Goal: Task Accomplishment & Management: Use online tool/utility

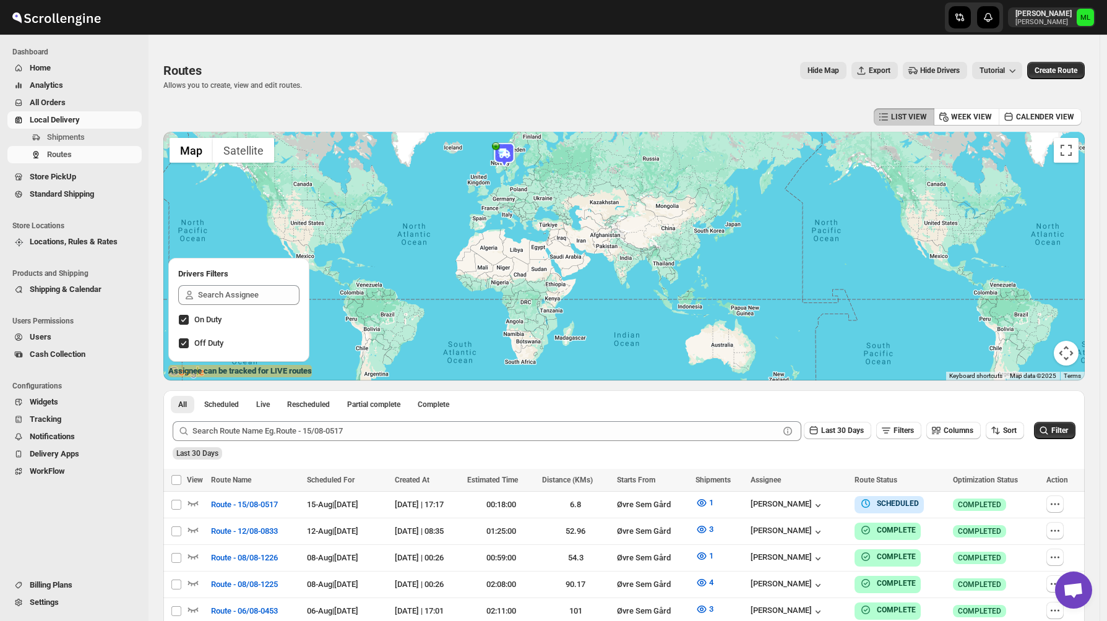
scroll to position [172, 0]
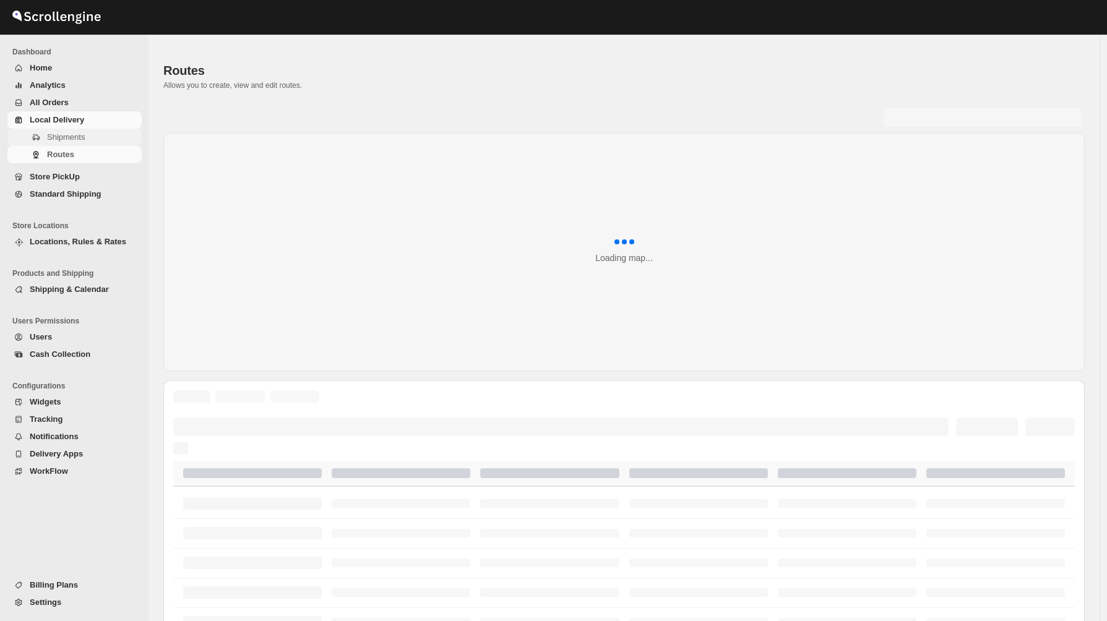
scroll to position [172, 0]
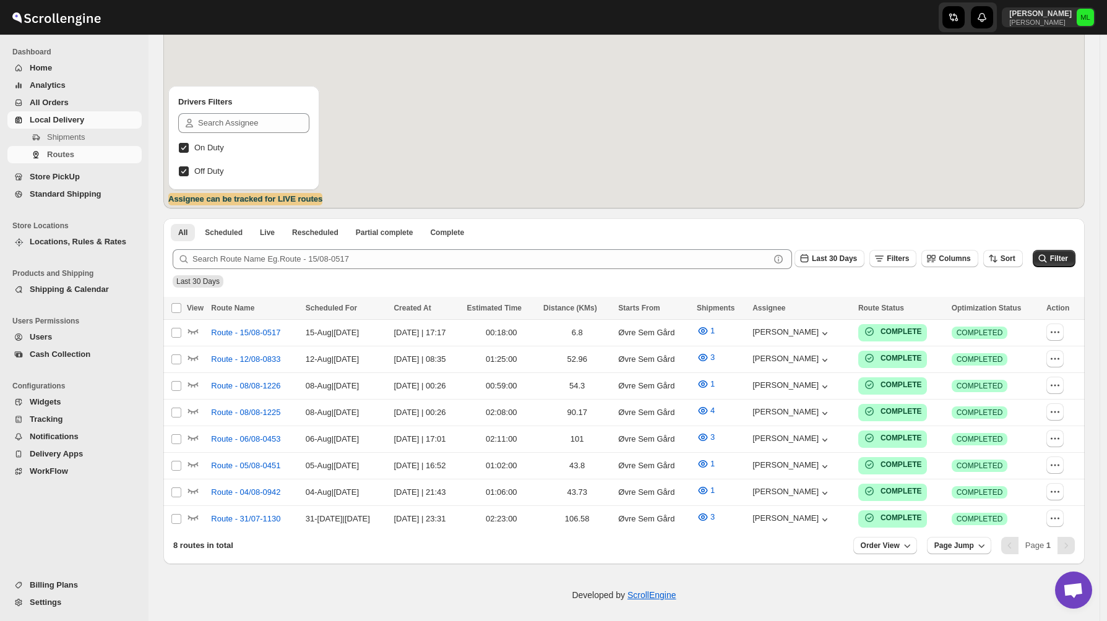
click at [67, 124] on span "Local Delivery" at bounding box center [57, 119] width 54 height 9
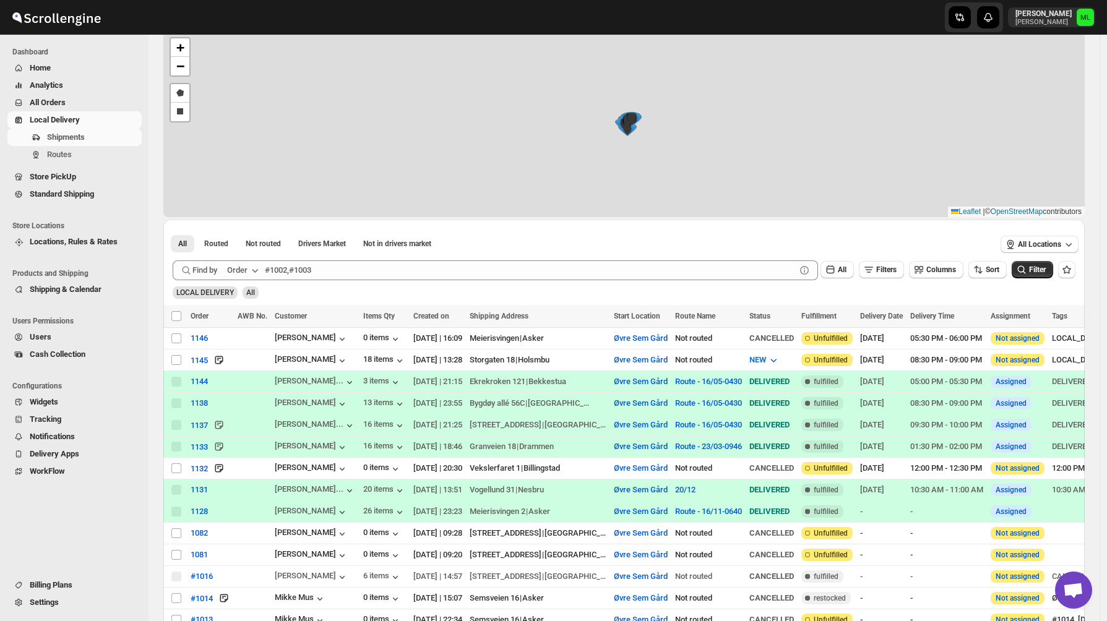
scroll to position [183, 0]
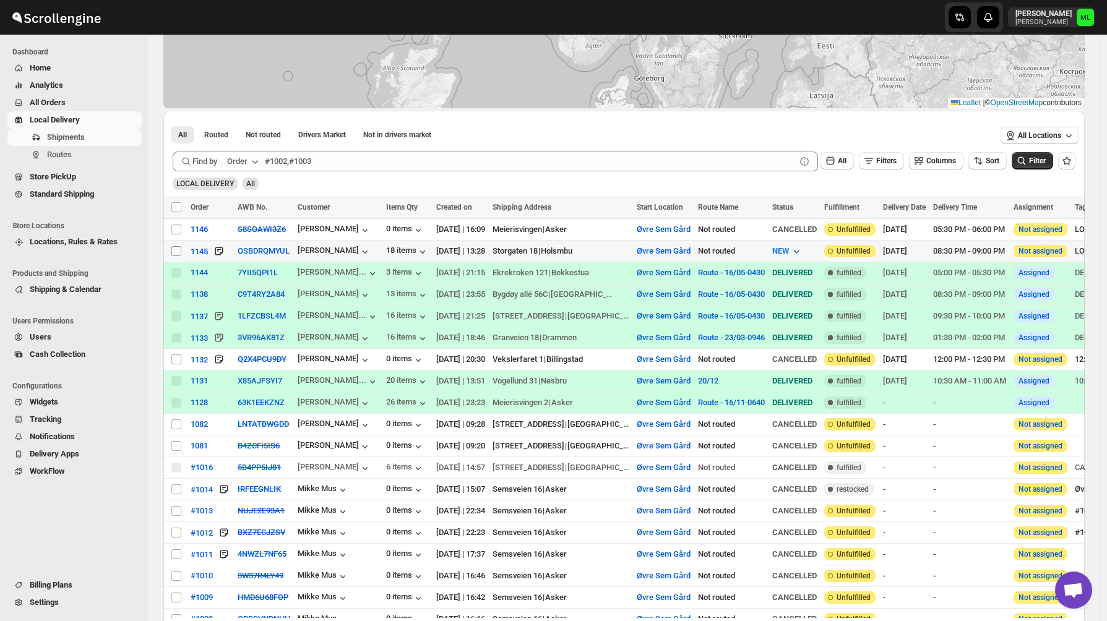
click at [178, 254] on input "Select shipment" at bounding box center [176, 251] width 10 height 10
checkbox input "true"
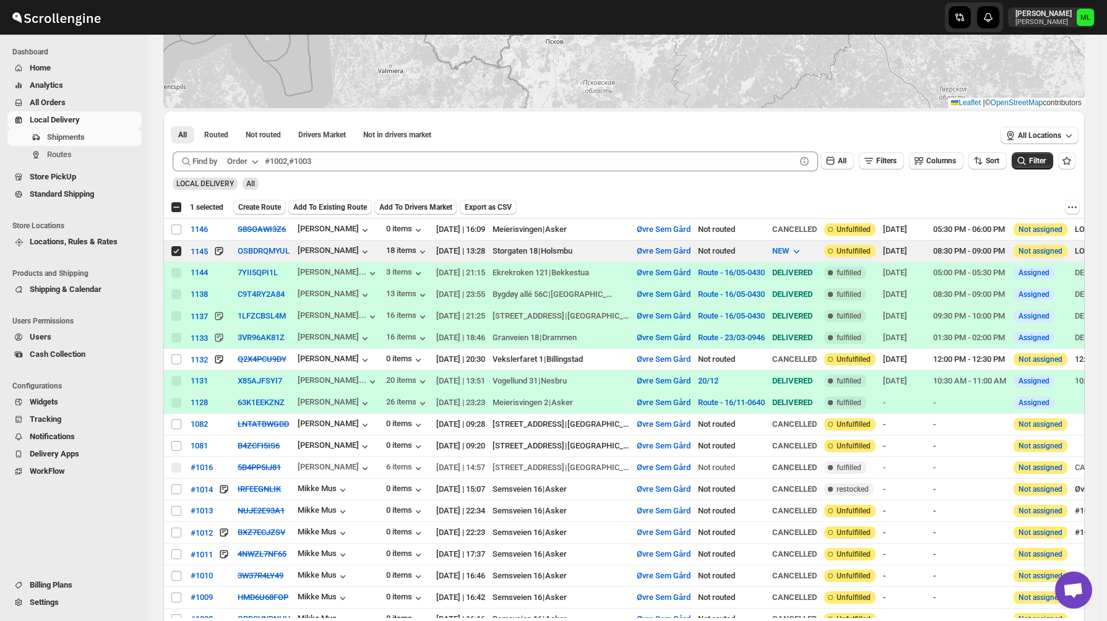
scroll to position [0, 0]
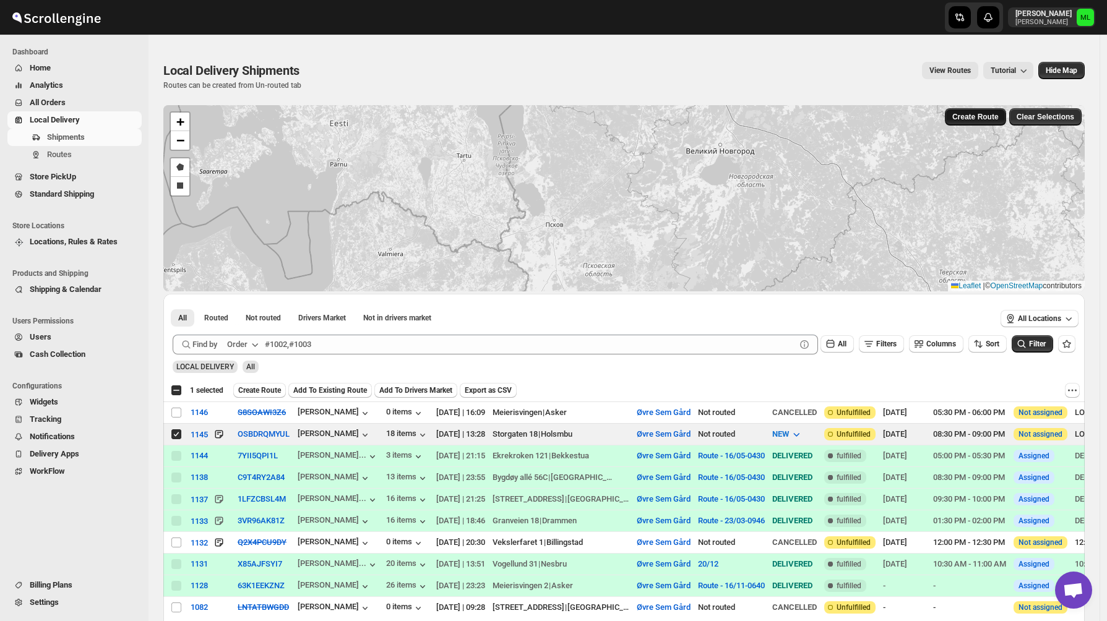
click at [990, 117] on span "Create Route" at bounding box center [975, 117] width 46 height 10
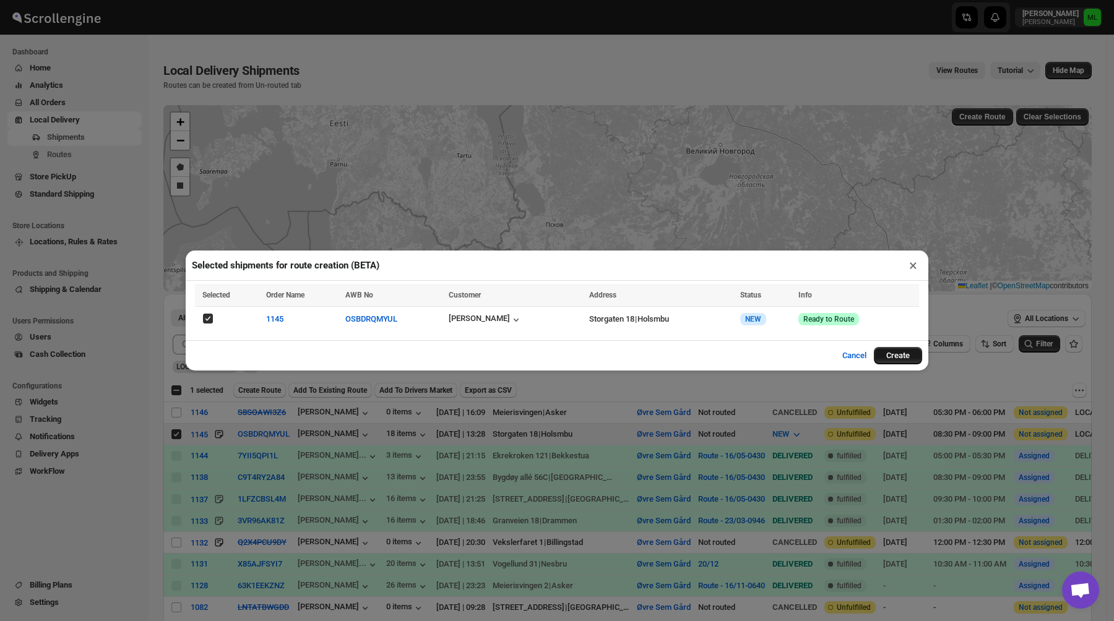
click at [886, 353] on button "Create" at bounding box center [898, 355] width 48 height 17
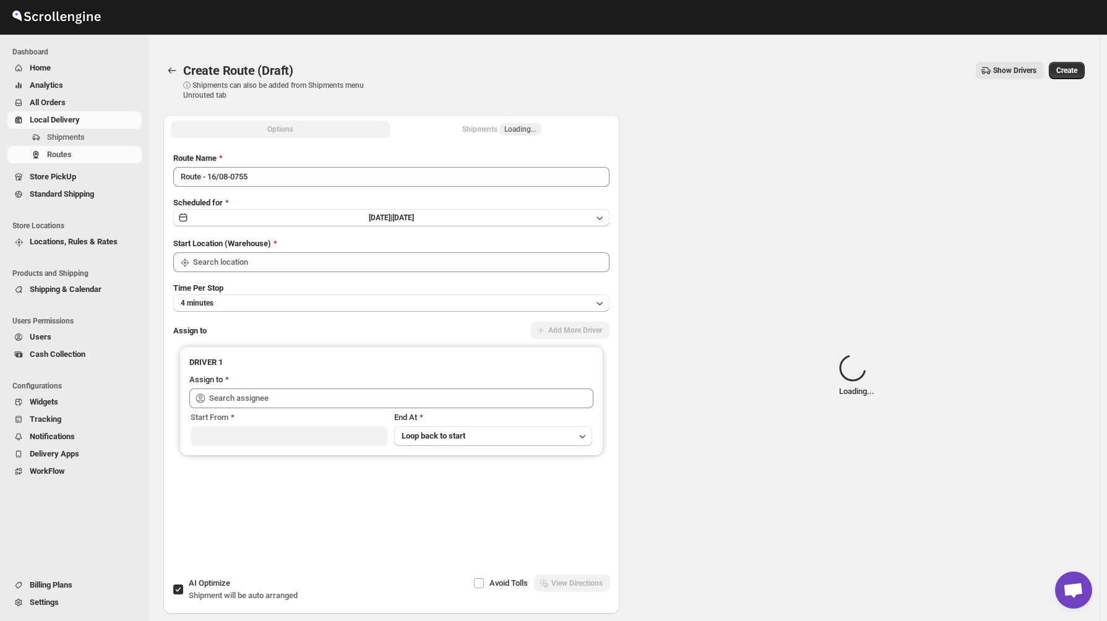
type input "Øvre Sem Gård"
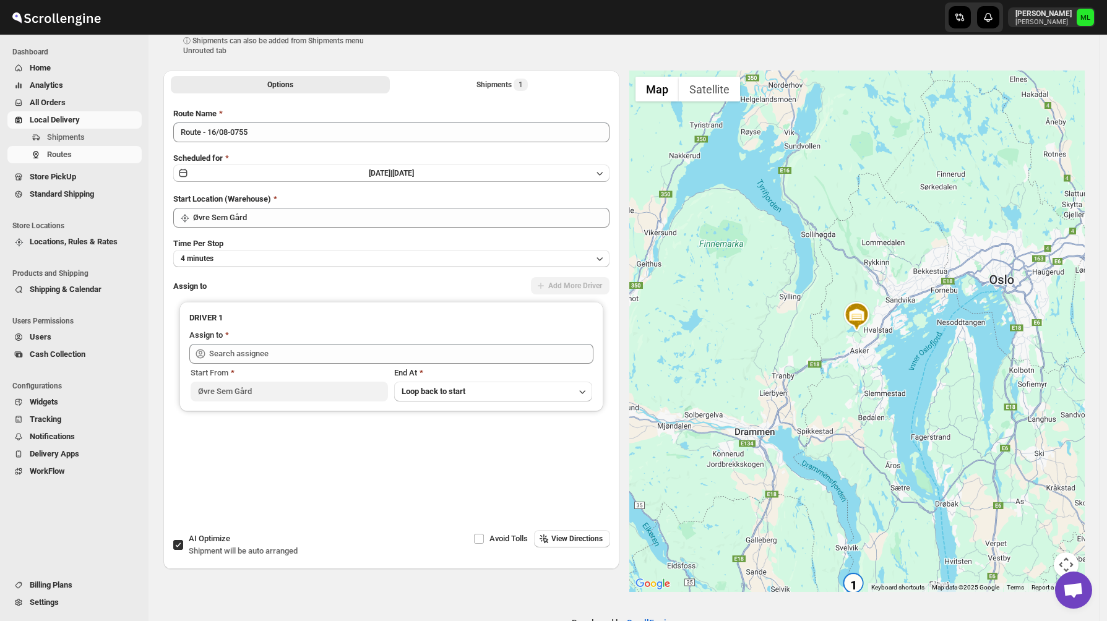
scroll to position [48, 0]
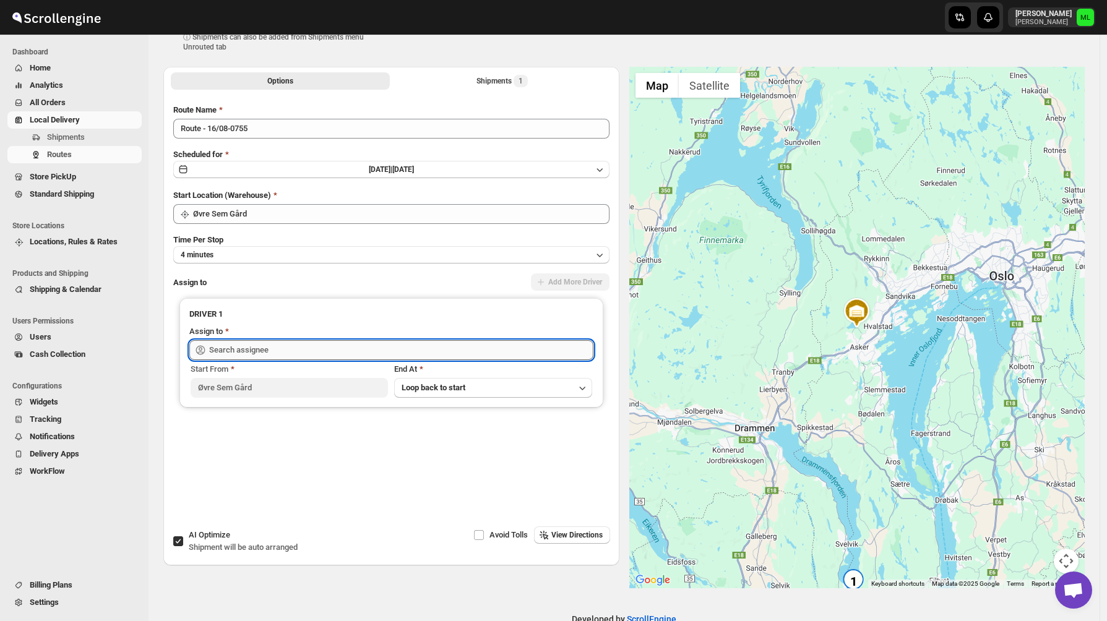
click at [308, 345] on input "text" at bounding box center [401, 350] width 384 height 20
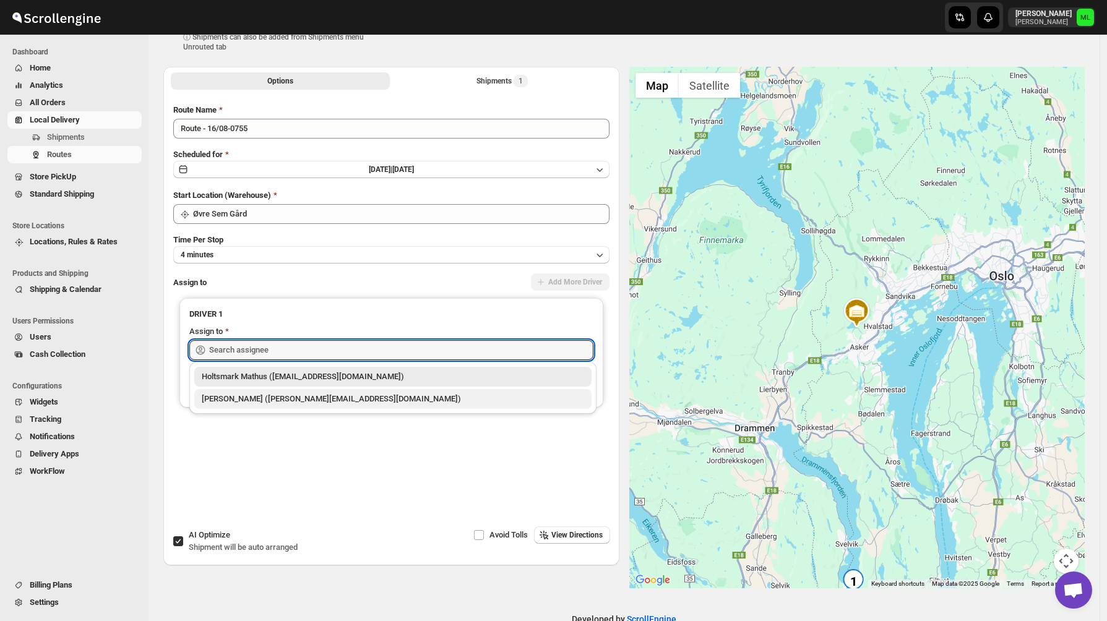
click at [287, 400] on div "[PERSON_NAME] ([PERSON_NAME][EMAIL_ADDRESS][DOMAIN_NAME])" at bounding box center [393, 399] width 382 height 12
type input "[PERSON_NAME] ([PERSON_NAME][EMAIL_ADDRESS][DOMAIN_NAME])"
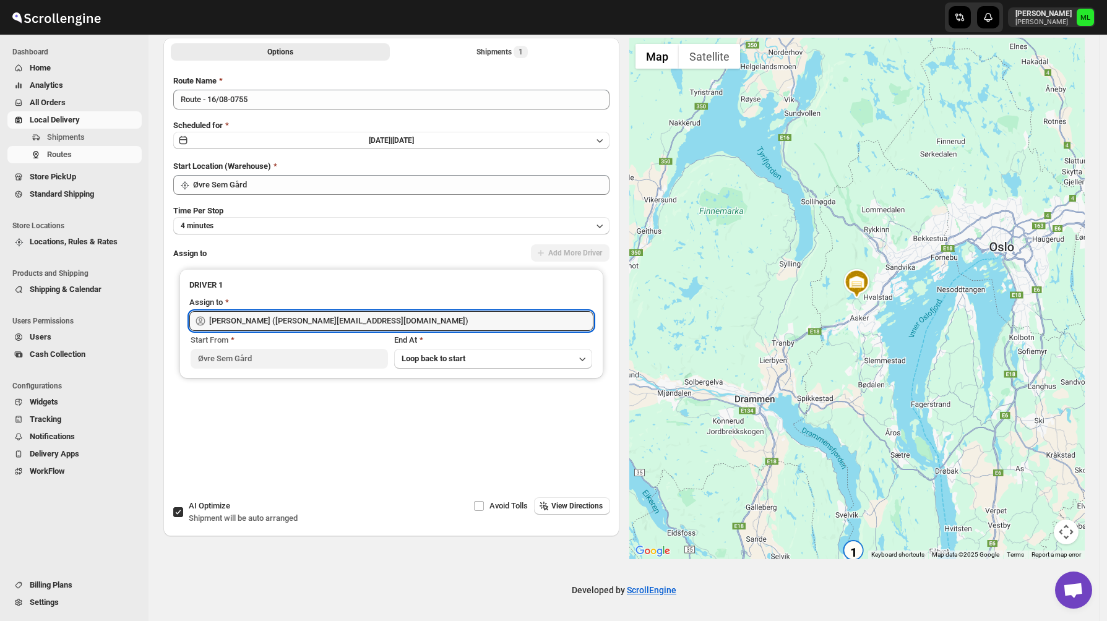
scroll to position [0, 0]
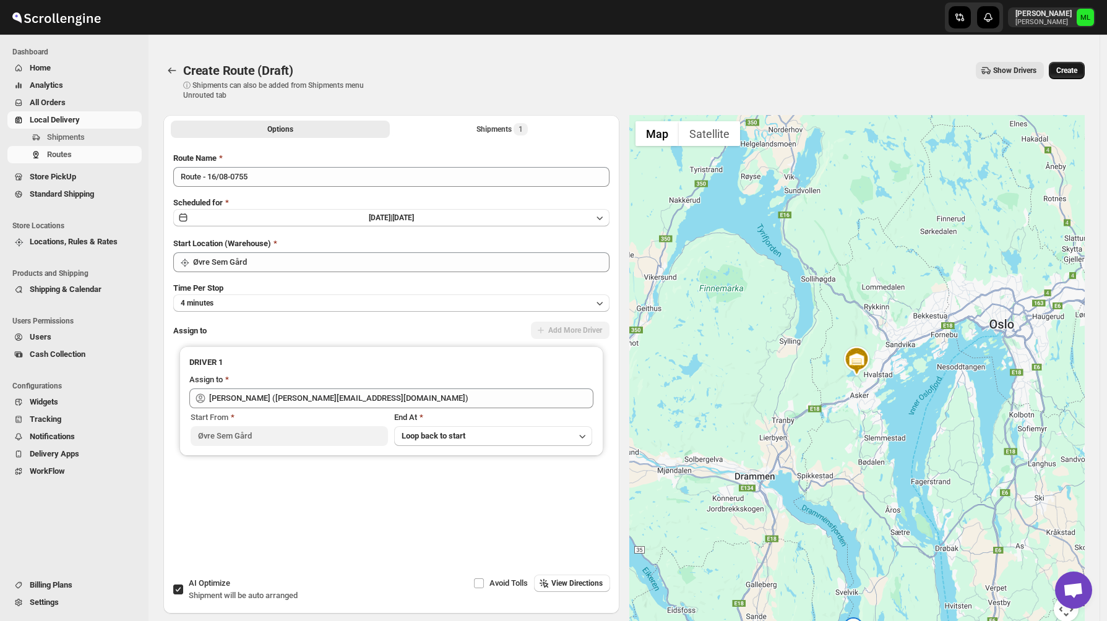
click at [1073, 73] on span "Create" at bounding box center [1066, 71] width 21 height 10
